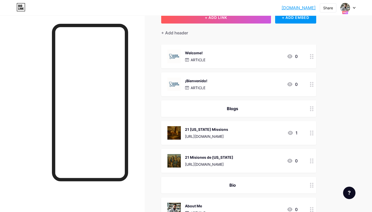
scroll to position [37, 0]
click at [230, 58] on div "Welcome! ARTICLE 0" at bounding box center [233, 55] width 130 height 13
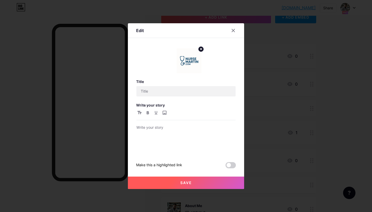
type input "Welcome!"
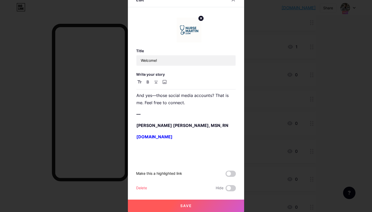
scroll to position [171, 0]
click at [187, 137] on p "[DOMAIN_NAME]" at bounding box center [186, 135] width 99 height 7
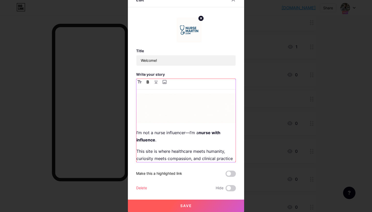
scroll to position [7, 0]
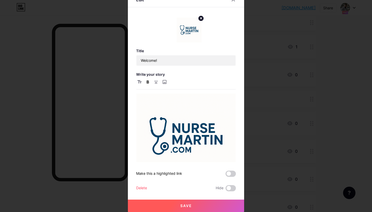
click at [190, 27] on img at bounding box center [189, 30] width 25 height 25
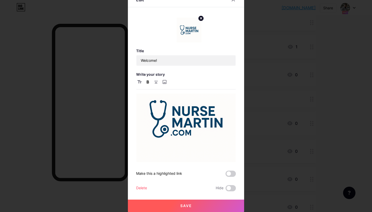
scroll to position [26, 0]
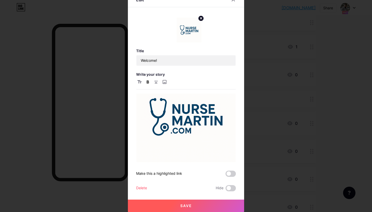
click at [201, 19] on circle at bounding box center [201, 19] width 6 height 6
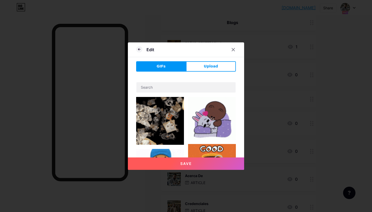
scroll to position [0, 0]
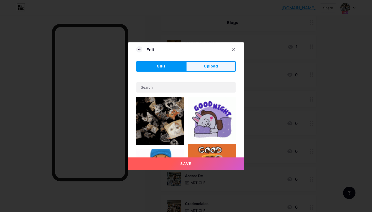
click at [207, 65] on span "Upload" at bounding box center [211, 66] width 14 height 5
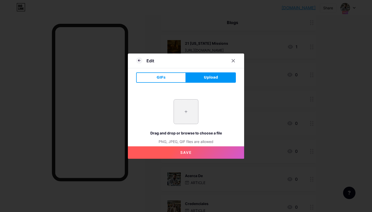
click at [187, 111] on input "file" at bounding box center [186, 112] width 24 height 24
type input "C:\fakepath\Screenshot [DATE] 2.44.21 AM.png"
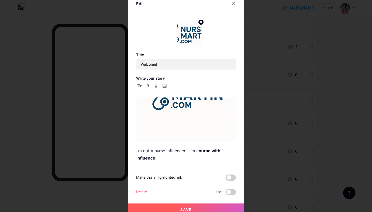
scroll to position [58, 0]
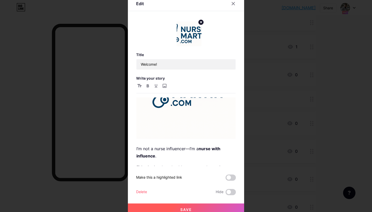
click at [201, 21] on circle at bounding box center [201, 22] width 6 height 6
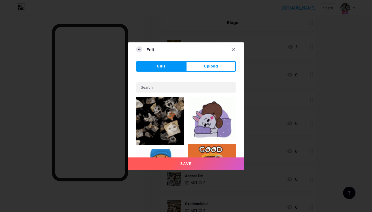
click at [139, 50] on icon at bounding box center [139, 49] width 6 height 6
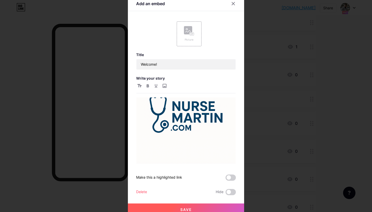
scroll to position [34, 0]
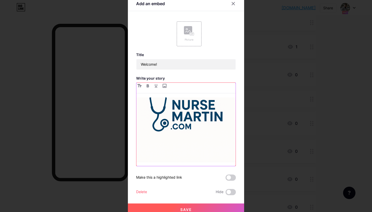
click at [183, 116] on img at bounding box center [186, 112] width 99 height 99
click at [190, 132] on img at bounding box center [186, 112] width 99 height 99
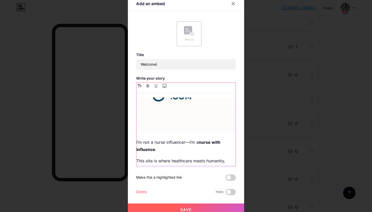
scroll to position [73, 0]
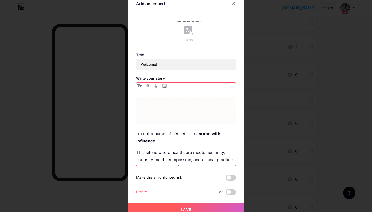
click at [138, 133] on p "I’m not a nurse influencer—I’m a nurse with influence ." at bounding box center [186, 137] width 99 height 14
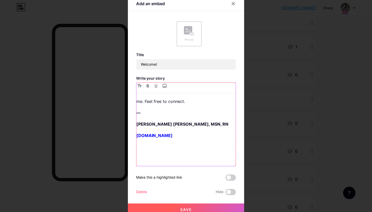
scroll to position [0, 0]
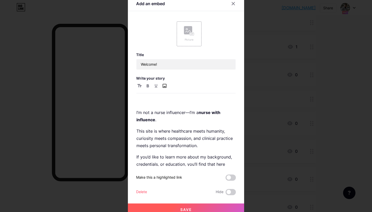
click at [165, 85] on input "file" at bounding box center [164, 86] width 6 height 6
type input "C:\fakepath\Screenshot [DATE] 2.44.21 AM.png"
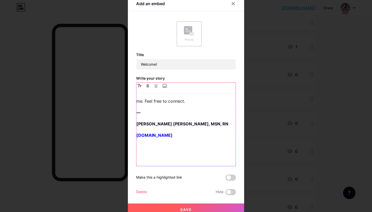
scroll to position [128, 0]
drag, startPoint x: 182, startPoint y: 134, endPoint x: 184, endPoint y: 159, distance: 24.9
click at [184, 159] on div "I’m not a nurse influencer—I’m a nurse with influence . This site is where heal…" at bounding box center [186, 131] width 99 height 69
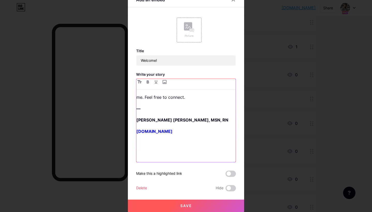
scroll to position [4, 0]
click at [177, 206] on button "Save" at bounding box center [186, 206] width 116 height 12
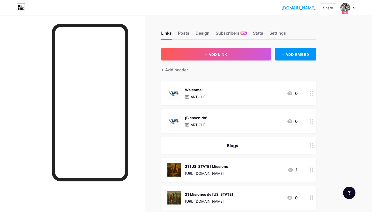
scroll to position [0, 0]
click at [312, 119] on icon at bounding box center [312, 121] width 4 height 5
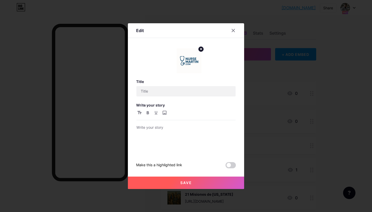
type input "¡Bienvenido!"
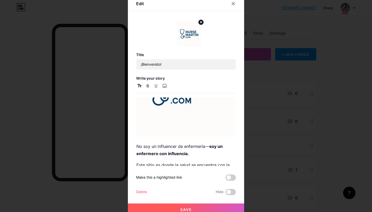
scroll to position [72, 0]
click at [137, 143] on p "No soy un influencer de enfermería— soy un enfermero con influencia." at bounding box center [186, 149] width 99 height 14
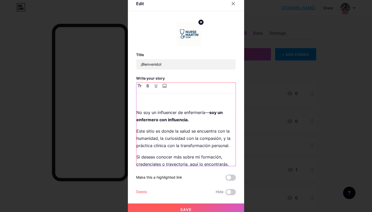
scroll to position [0, 0]
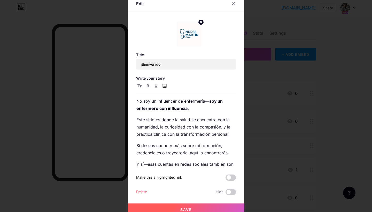
click at [164, 85] on input "file" at bounding box center [164, 86] width 6 height 6
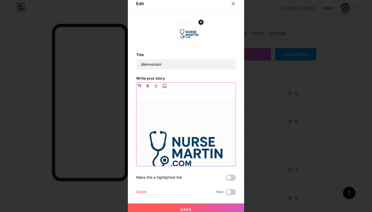
click at [229, 130] on img at bounding box center [186, 149] width 99 height 99
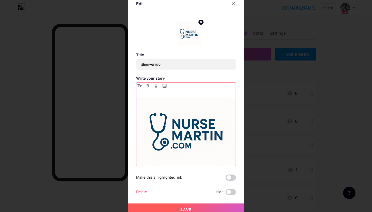
scroll to position [14, 0]
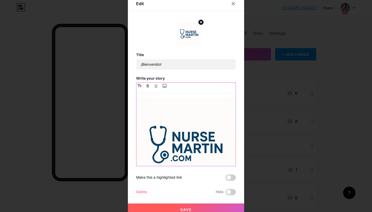
click at [185, 105] on img at bounding box center [186, 144] width 99 height 99
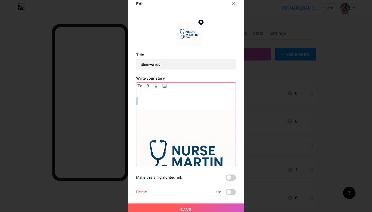
scroll to position [0, 0]
click at [144, 100] on p at bounding box center [186, 100] width 99 height 7
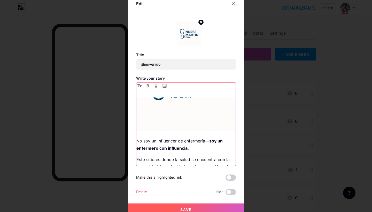
scroll to position [82, 0]
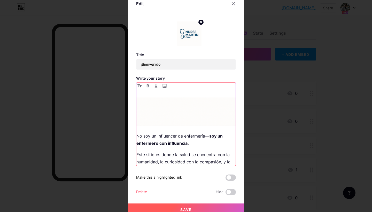
click at [154, 128] on div "No soy un influencer de enfermería— soy un enfermero con influencia. Este sitio…" at bounding box center [186, 131] width 99 height 69
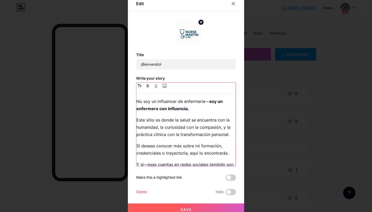
scroll to position [0, 0]
click at [165, 86] on input "file" at bounding box center [164, 86] width 6 height 6
type input "C:\fakepath\Screenshot [DATE] 2.44.21 AM.png"
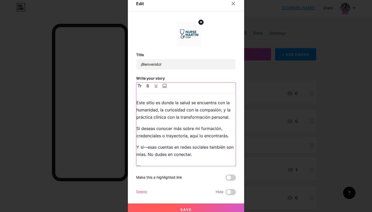
scroll to position [88, 0]
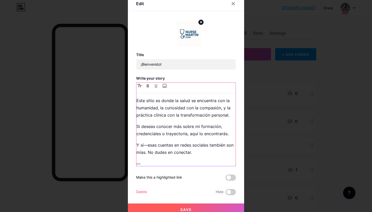
click at [212, 111] on p "Este sitio es donde la salud se encuentra con la humanidad, la curiosidad con l…" at bounding box center [186, 108] width 99 height 22
click at [221, 108] on p "Este sitio es donde la salud se encuentra con la humanidad, la curiosidad con l…" at bounding box center [186, 108] width 99 height 22
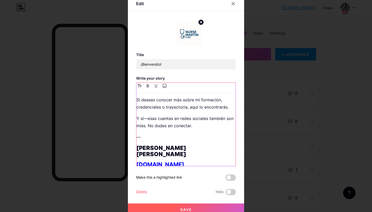
scroll to position [114, 0]
click at [193, 127] on p "Y sí—esas cuentas en redes sociales también son mías. No dudes en conectar." at bounding box center [186, 122] width 99 height 14
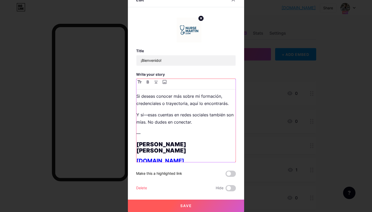
scroll to position [4, 0]
click at [200, 144] on h1 "[PERSON_NAME] [PERSON_NAME]" at bounding box center [186, 147] width 99 height 12
drag, startPoint x: 186, startPoint y: 155, endPoint x: 136, endPoint y: 152, distance: 50.5
click at [136, 152] on div "Edit Title ¡Bienvenido! Write your story No soy un influencer de enfermería— so…" at bounding box center [186, 103] width 116 height 220
click at [148, 83] on icon "button" at bounding box center [148, 81] width 2 height 3
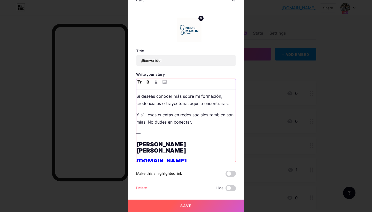
drag, startPoint x: 187, startPoint y: 155, endPoint x: 133, endPoint y: 149, distance: 55.1
click at [133, 149] on div "Edit Title ¡Bienvenido! Write your story No soy un influencer de enfermería— so…" at bounding box center [186, 103] width 116 height 220
click at [148, 81] on icon "button" at bounding box center [148, 81] width 3 height 3
drag, startPoint x: 150, startPoint y: 132, endPoint x: 127, endPoint y: 132, distance: 22.5
click at [127, 132] on div "Edit Title ¡Bienvenido! Write your story No soy un influencer de enfermería— so…" at bounding box center [186, 106] width 372 height 212
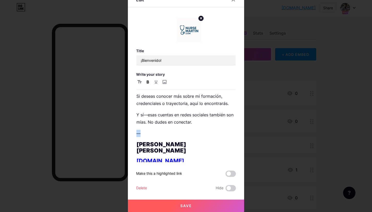
click at [148, 80] on icon "button" at bounding box center [148, 81] width 2 height 3
click at [148, 81] on icon "button" at bounding box center [148, 81] width 3 height 3
drag, startPoint x: 187, startPoint y: 156, endPoint x: 126, endPoint y: 144, distance: 61.9
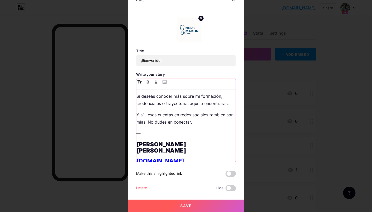
click at [126, 144] on div "Edit Title ¡Bienvenido! Write your story No soy un influencer de enfermería— so…" at bounding box center [186, 106] width 372 height 212
click at [140, 81] on icon "button" at bounding box center [140, 81] width 4 height 3
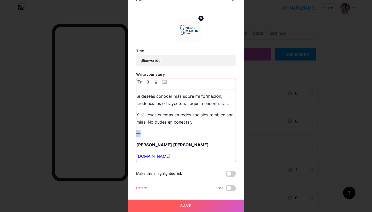
drag, startPoint x: 150, startPoint y: 132, endPoint x: 127, endPoint y: 131, distance: 23.0
click at [127, 131] on div "Edit Title ¡Bienvenido! Write your story No soy un influencer de enfermería— so…" at bounding box center [186, 106] width 372 height 212
click at [148, 84] on button "button" at bounding box center [148, 82] width 6 height 6
drag, startPoint x: 147, startPoint y: 134, endPoint x: 134, endPoint y: 134, distance: 13.4
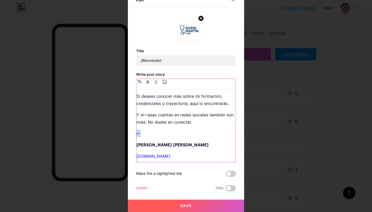
click at [134, 134] on div "Edit Title ¡Bienvenido! Write your story No soy un influencer de enfermería— so…" at bounding box center [186, 103] width 116 height 220
click at [165, 137] on p "—" at bounding box center [186, 133] width 99 height 7
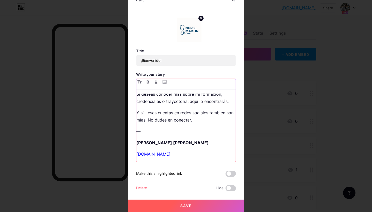
scroll to position [116, 0]
click at [177, 206] on button "Save" at bounding box center [186, 206] width 116 height 12
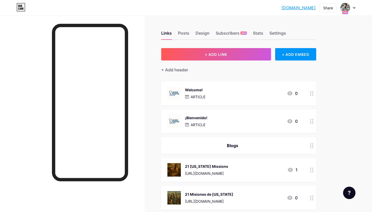
click at [266, 93] on div "Welcome! ARTICLE 0" at bounding box center [233, 93] width 130 height 13
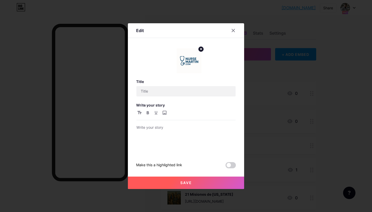
type input "Welcome!"
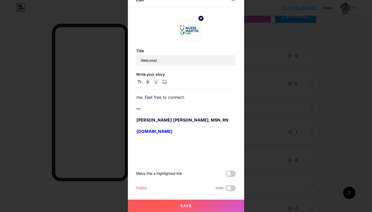
scroll to position [128, 0]
click at [175, 206] on button "Save" at bounding box center [186, 206] width 116 height 12
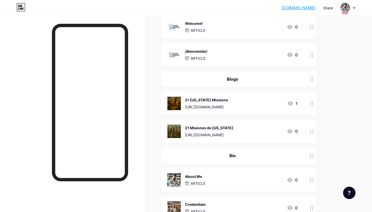
scroll to position [67, 0]
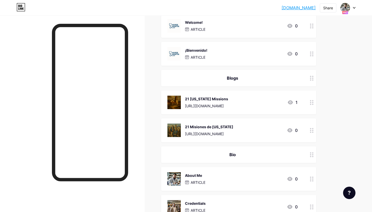
click at [267, 103] on div "21 [US_STATE] Missions [URL][DOMAIN_NAME] 1" at bounding box center [233, 102] width 130 height 13
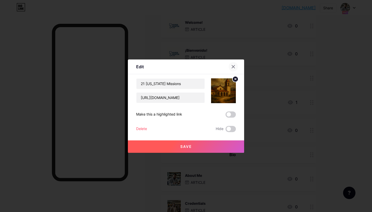
click at [236, 66] on div at bounding box center [233, 66] width 9 height 9
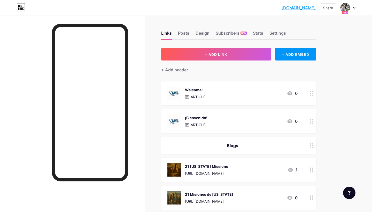
scroll to position [0, 0]
click at [345, 6] on img at bounding box center [345, 8] width 8 height 8
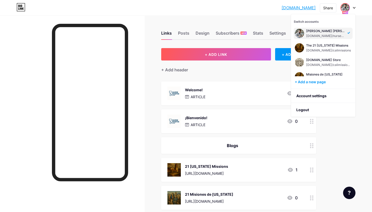
click at [283, 8] on link "[DOMAIN_NAME]" at bounding box center [299, 8] width 34 height 6
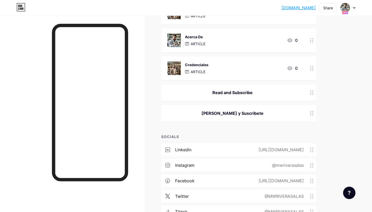
scroll to position [262, 0]
click at [152, 50] on div "Links Posts Design Subscribers NEW Stats Settings + ADD LINK + ADD EMBED + Add …" at bounding box center [169, 6] width 338 height 506
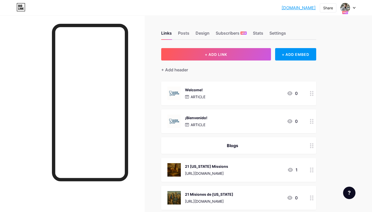
scroll to position [0, 0]
click at [346, 7] on img at bounding box center [345, 8] width 8 height 8
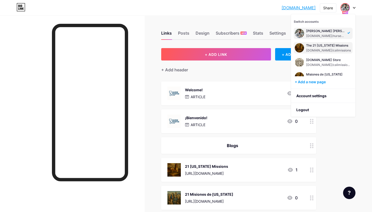
click at [326, 50] on div "[DOMAIN_NAME]/calimissions" at bounding box center [328, 50] width 45 height 4
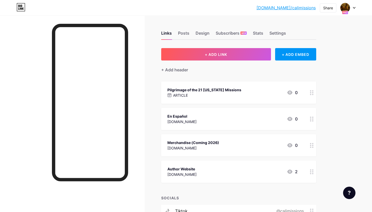
click at [278, 33] on div "Settings" at bounding box center [278, 34] width 17 height 9
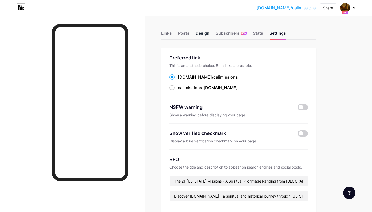
click at [202, 34] on div "Design" at bounding box center [203, 34] width 14 height 9
click at [168, 32] on div "Links" at bounding box center [166, 34] width 11 height 9
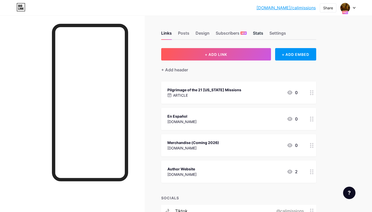
click at [257, 33] on div "Stats" at bounding box center [258, 34] width 10 height 9
click at [279, 32] on div "Settings" at bounding box center [278, 34] width 17 height 9
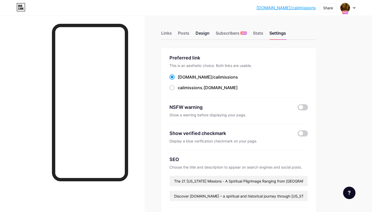
click at [199, 34] on div "Design" at bounding box center [203, 34] width 14 height 9
click at [278, 32] on div "Settings" at bounding box center [278, 34] width 17 height 9
click at [166, 30] on div "Links" at bounding box center [166, 34] width 11 height 9
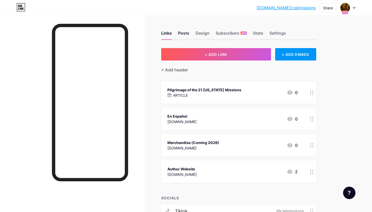
click at [182, 33] on div "Posts" at bounding box center [183, 34] width 11 height 9
click at [202, 34] on div "Design" at bounding box center [203, 34] width 14 height 9
click at [201, 32] on div "Design" at bounding box center [203, 34] width 14 height 9
